Goal: Obtain resource: Download file/media

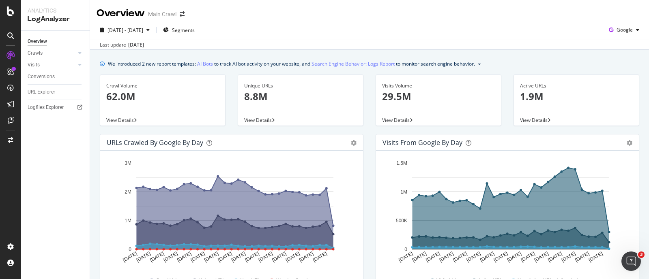
scroll to position [743, 0]
click at [48, 91] on div "URL Explorer" at bounding box center [42, 92] width 28 height 9
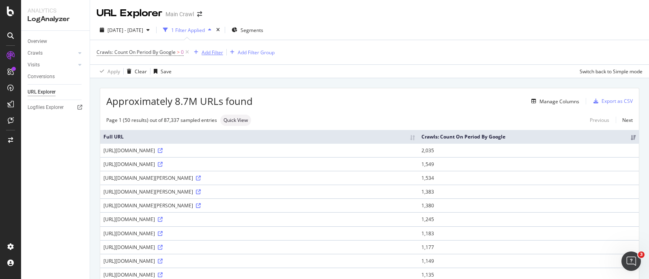
click at [213, 56] on div "Add Filter" at bounding box center [211, 52] width 21 height 7
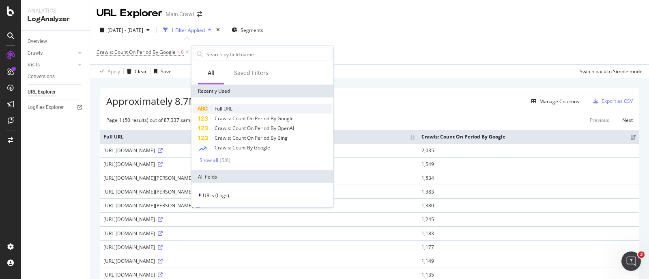
click at [237, 109] on div "Full URL" at bounding box center [262, 109] width 139 height 10
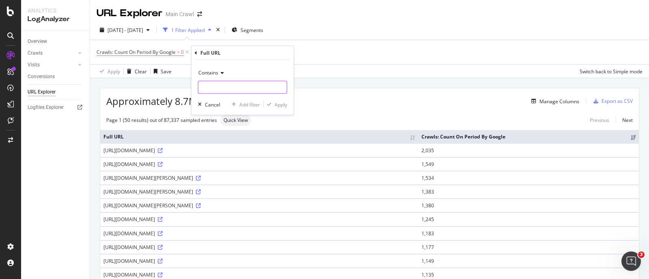
click at [251, 86] on input "text" at bounding box center [242, 87] width 88 height 13
type input "/browse/edit"
click at [278, 106] on div "Apply" at bounding box center [280, 104] width 13 height 7
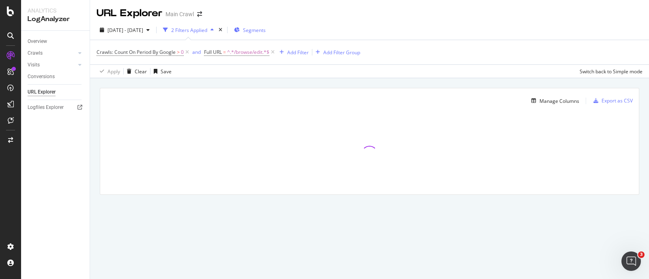
click at [266, 26] on div "Segments" at bounding box center [250, 30] width 32 height 12
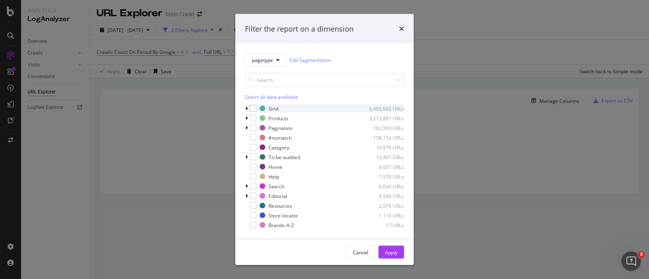
click at [245, 107] on icon "modal" at bounding box center [246, 108] width 2 height 5
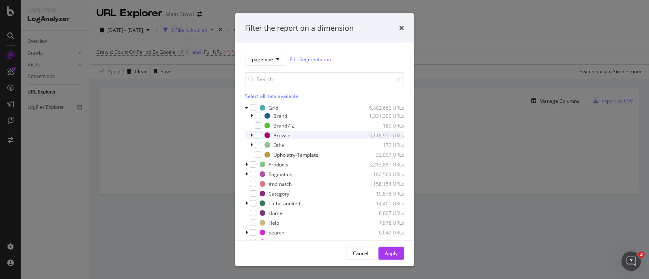
click at [251, 136] on icon "modal" at bounding box center [251, 135] width 2 height 5
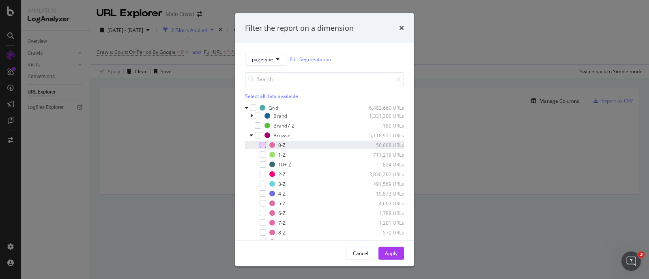
click at [263, 146] on div "modal" at bounding box center [262, 145] width 6 height 6
click at [393, 252] on div "Apply" at bounding box center [391, 253] width 13 height 7
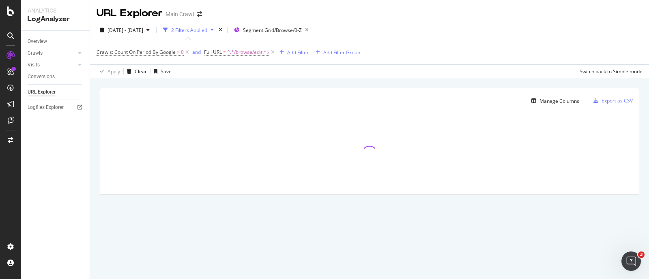
click at [294, 49] on div "Add Filter" at bounding box center [297, 52] width 21 height 7
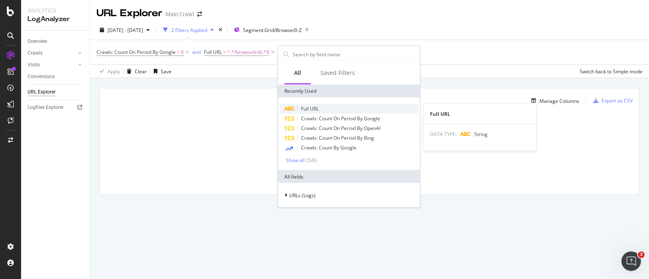
click at [321, 107] on div "Full URL" at bounding box center [348, 109] width 139 height 10
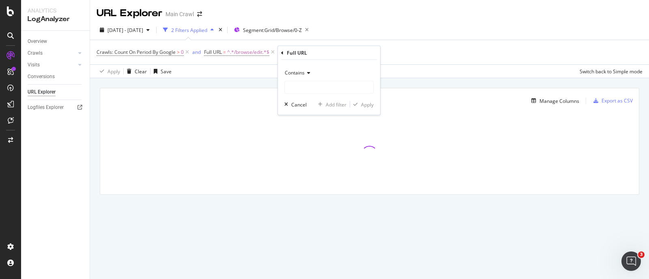
click at [301, 74] on span "Contains" at bounding box center [295, 72] width 20 height 7
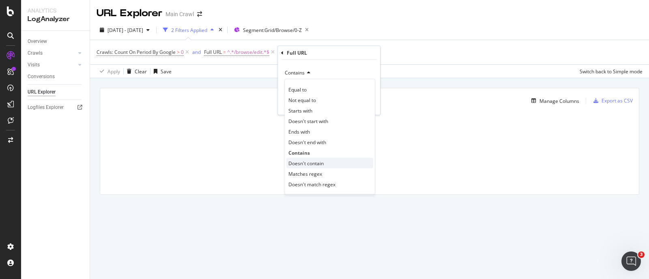
click at [313, 162] on span "Doesn't contain" at bounding box center [305, 163] width 35 height 7
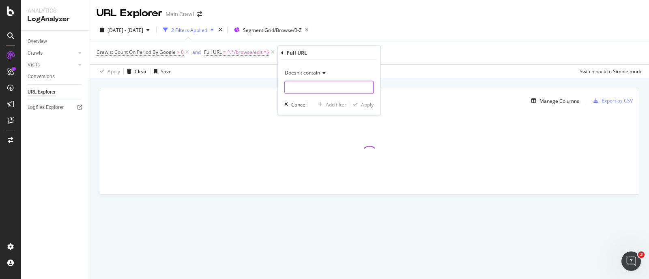
click at [294, 86] on input "text" at bounding box center [329, 87] width 88 height 13
type input "price"
click at [373, 102] on div "Doesn't contain price Cancel Add filter Apply" at bounding box center [329, 87] width 102 height 55
click at [370, 102] on div "Apply" at bounding box center [367, 104] width 13 height 7
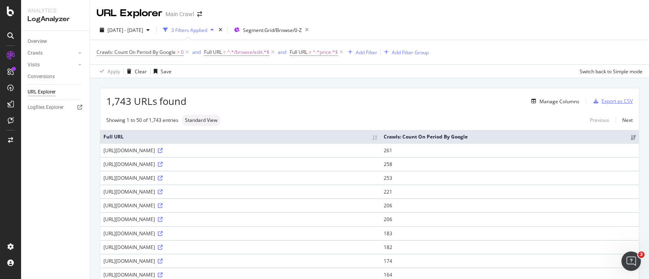
click at [601, 101] on div "Export as CSV" at bounding box center [616, 101] width 31 height 7
click at [49, 141] on div "DataExports" at bounding box center [46, 140] width 32 height 8
